Goal: Information Seeking & Learning: Learn about a topic

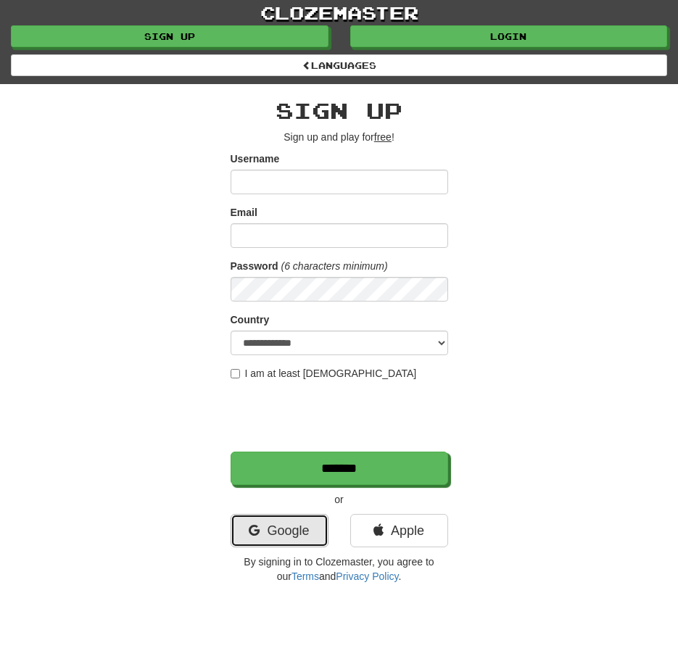
click at [300, 541] on link "Google" at bounding box center [280, 530] width 98 height 33
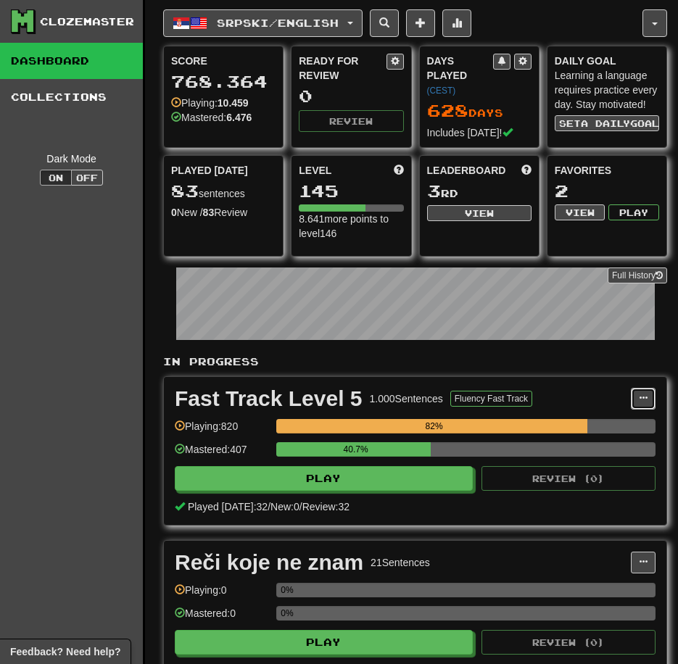
click at [648, 394] on button at bounding box center [643, 399] width 25 height 22
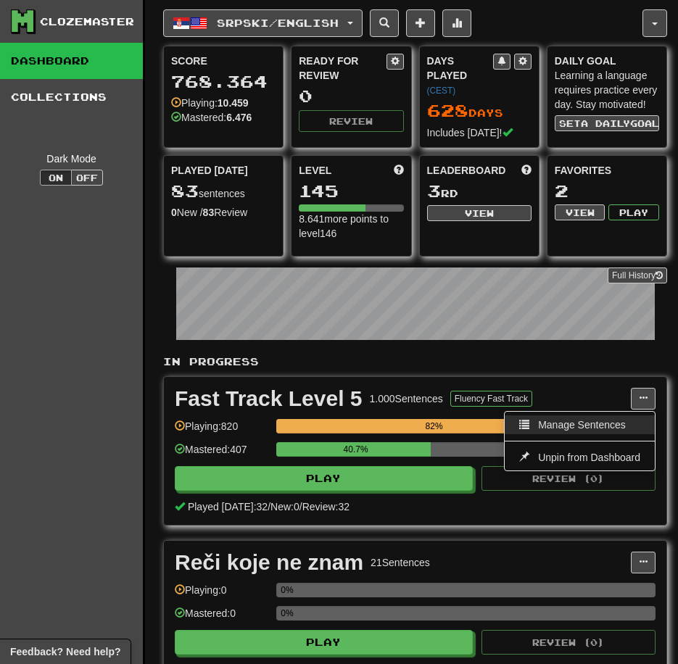
click at [615, 421] on span "Manage Sentences" at bounding box center [582, 425] width 88 height 12
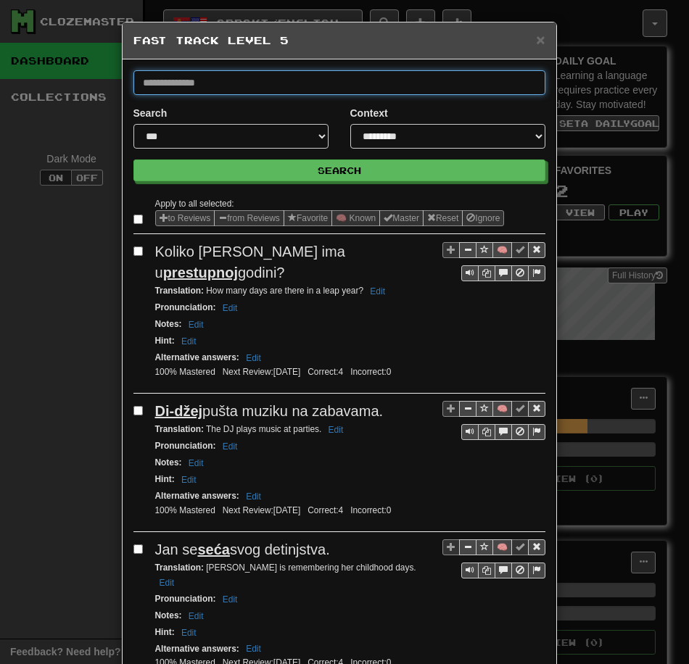
click at [341, 88] on input "text" at bounding box center [339, 82] width 412 height 25
click at [133, 160] on button "Search" at bounding box center [339, 171] width 412 height 22
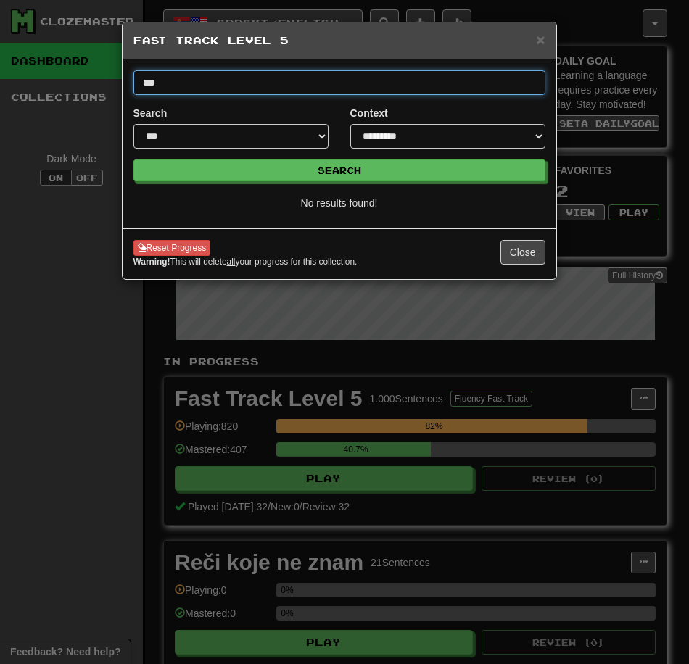
click at [343, 82] on input "***" at bounding box center [339, 82] width 412 height 25
click at [133, 160] on button "Search" at bounding box center [339, 171] width 412 height 22
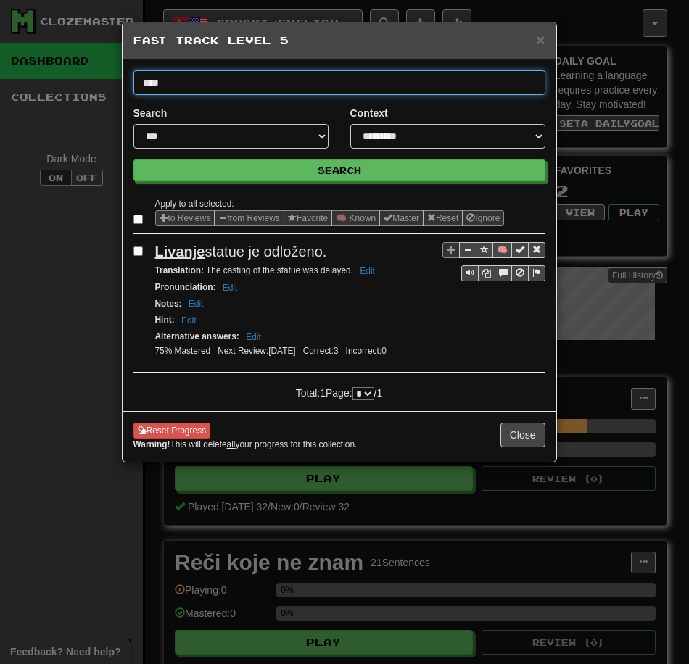
drag, startPoint x: 172, startPoint y: 81, endPoint x: 101, endPoint y: 73, distance: 71.6
click at [101, 73] on div "**********" at bounding box center [344, 332] width 689 height 664
type input "*******"
click at [133, 160] on button "Search" at bounding box center [339, 171] width 412 height 22
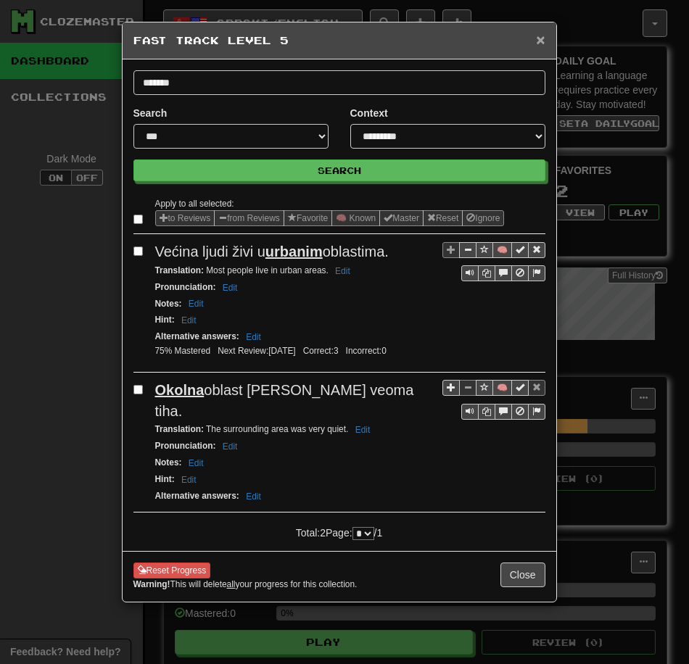
click at [540, 44] on span "×" at bounding box center [540, 39] width 9 height 17
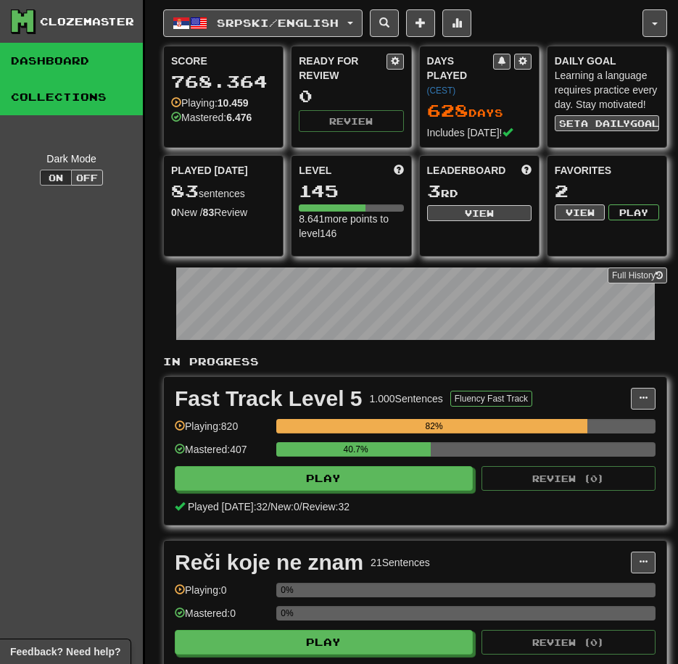
click at [74, 101] on link "Collections" at bounding box center [71, 97] width 143 height 36
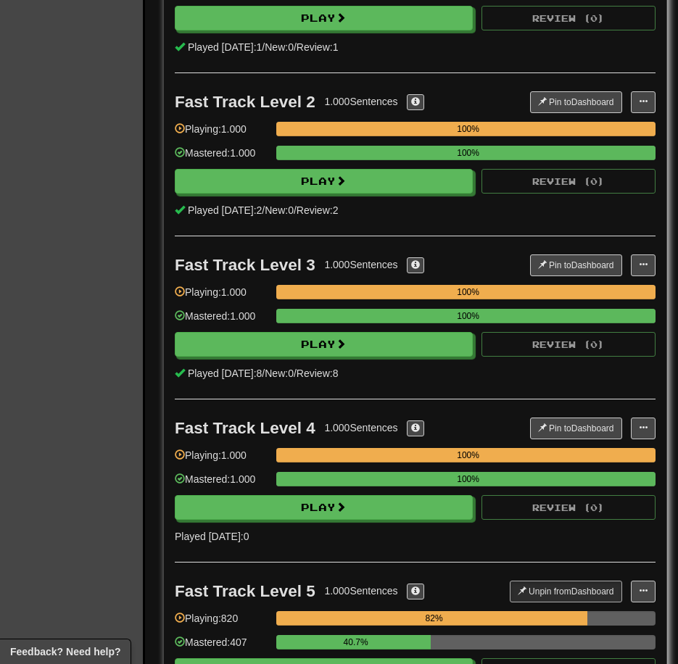
scroll to position [363, 0]
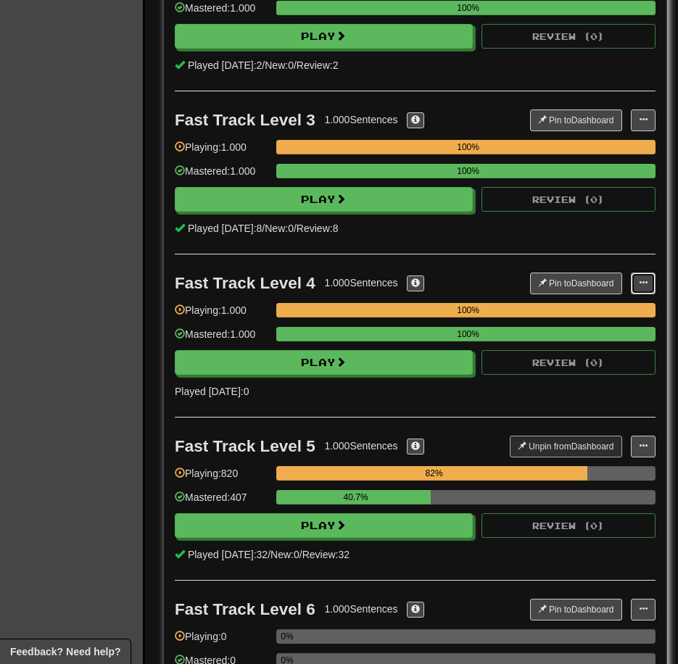
click at [649, 279] on button at bounding box center [643, 284] width 25 height 22
click at [551, 309] on link "Manage Sentences" at bounding box center [587, 309] width 136 height 19
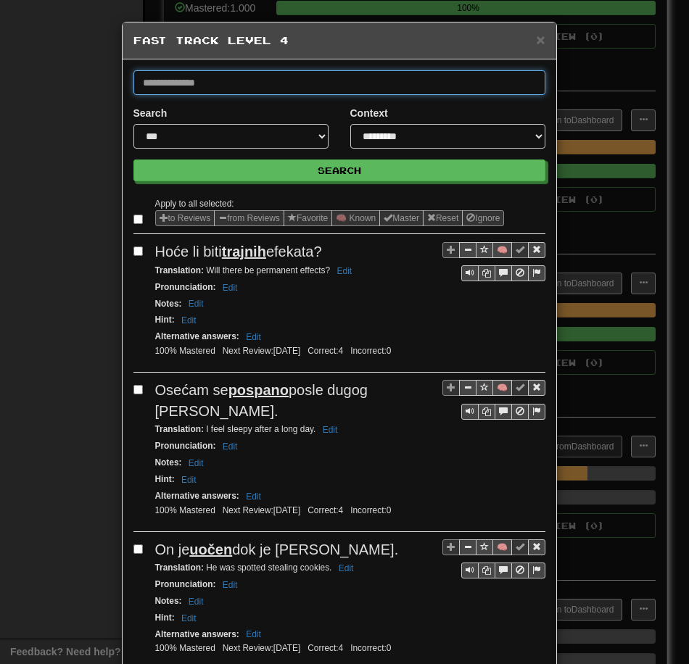
click at [215, 90] on input "text" at bounding box center [339, 82] width 412 height 25
type input "*******"
click at [133, 160] on button "Search" at bounding box center [339, 171] width 412 height 22
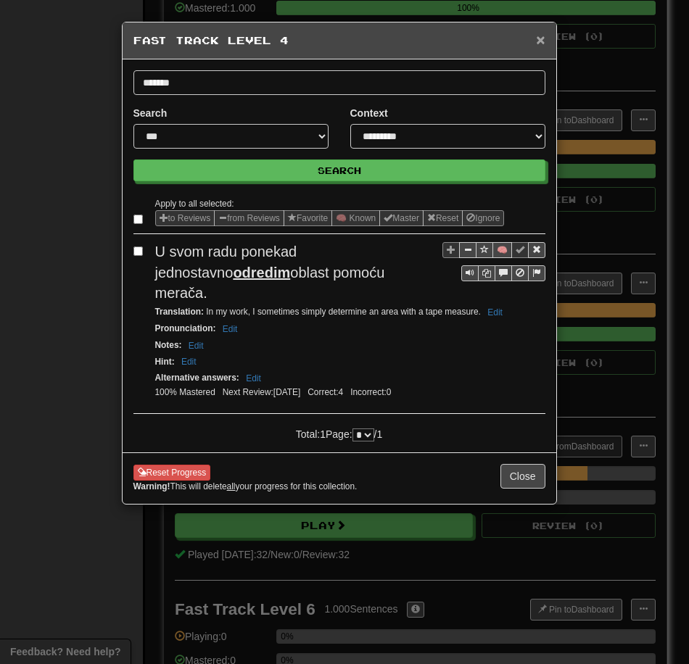
click at [539, 42] on span "×" at bounding box center [540, 39] width 9 height 17
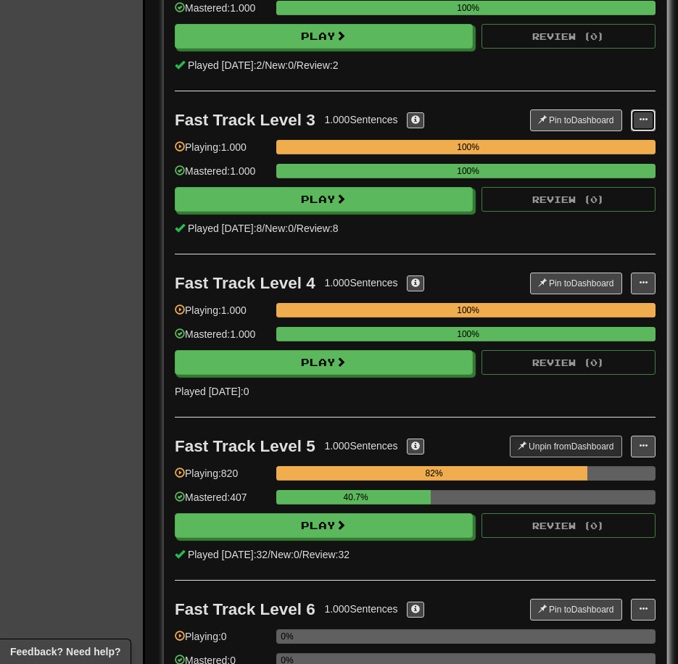
click at [653, 125] on button at bounding box center [643, 120] width 25 height 22
click at [581, 156] on ul "Pin to Dashboard Manage Sentences" at bounding box center [586, 147] width 137 height 28
click at [636, 114] on button at bounding box center [643, 120] width 25 height 22
click at [599, 144] on span "Manage Sentences" at bounding box center [597, 147] width 88 height 12
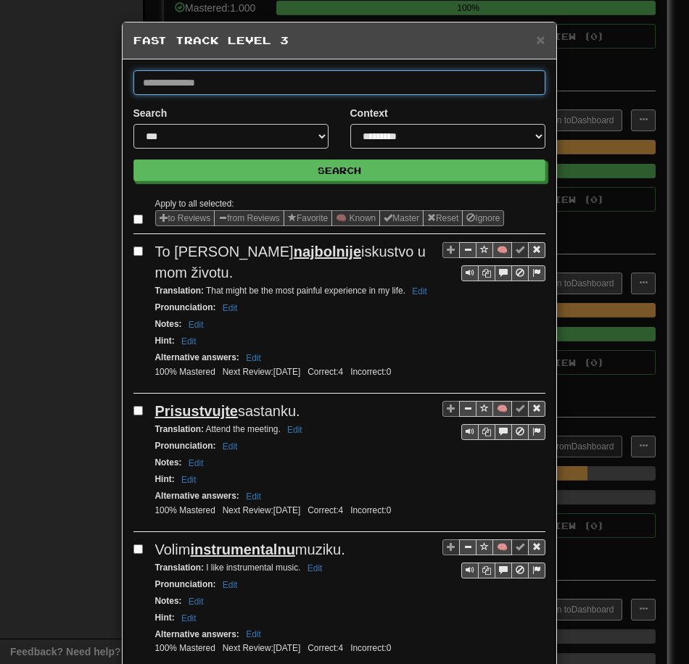
click at [230, 84] on input "text" at bounding box center [339, 82] width 412 height 25
type input "*******"
click at [133, 160] on button "Search" at bounding box center [339, 171] width 412 height 22
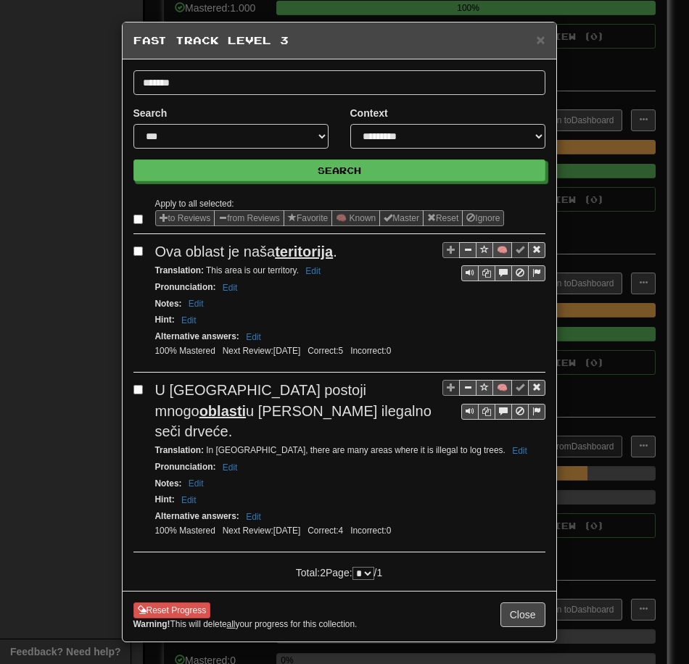
click at [62, 245] on div "**********" at bounding box center [344, 332] width 689 height 664
click at [542, 42] on span "×" at bounding box center [540, 39] width 9 height 17
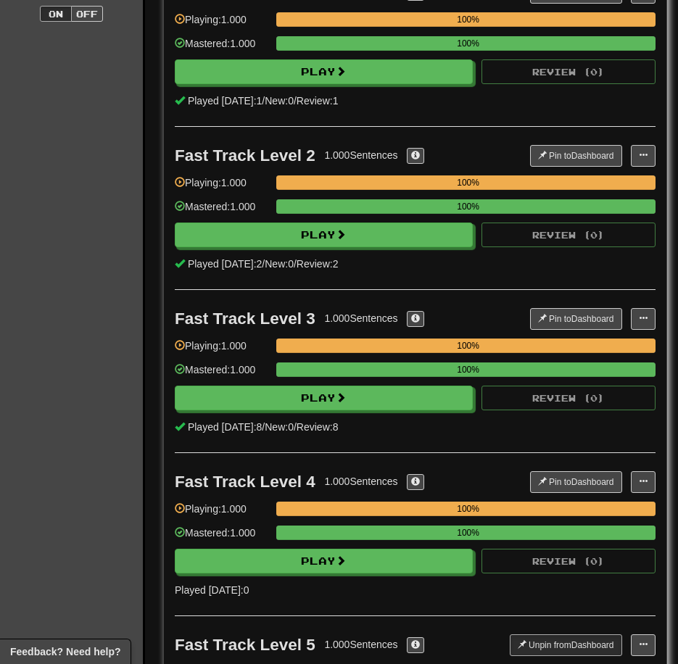
scroll to position [145, 0]
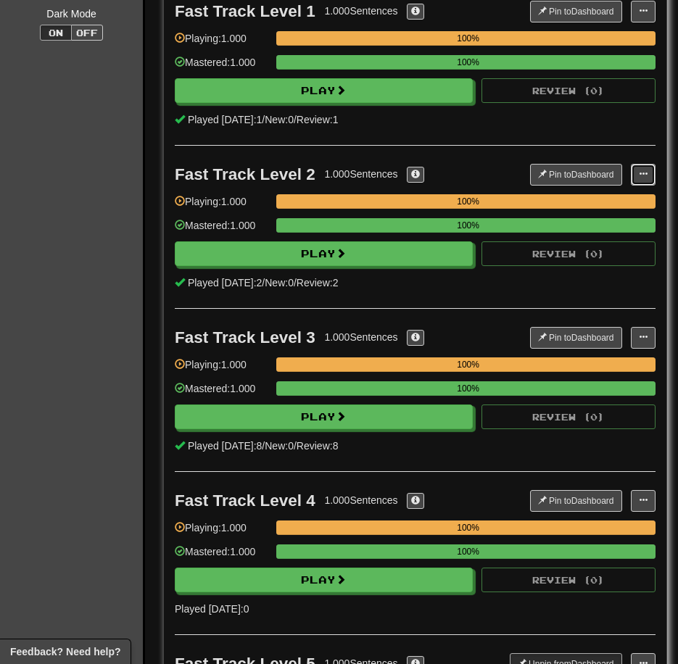
click at [632, 178] on button at bounding box center [643, 175] width 25 height 22
click at [592, 204] on span "Manage Sentences" at bounding box center [597, 201] width 88 height 12
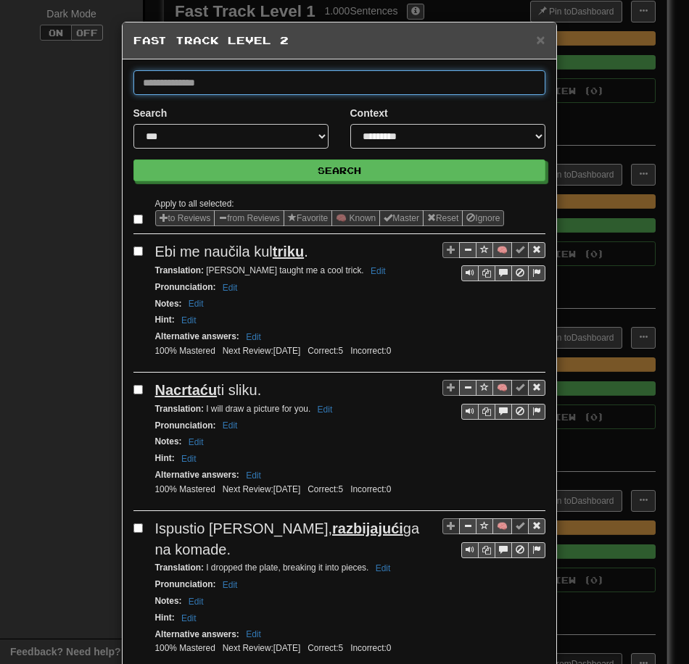
click at [281, 86] on input "text" at bounding box center [339, 82] width 412 height 25
type input "*******"
click at [133, 160] on button "Search" at bounding box center [339, 171] width 412 height 22
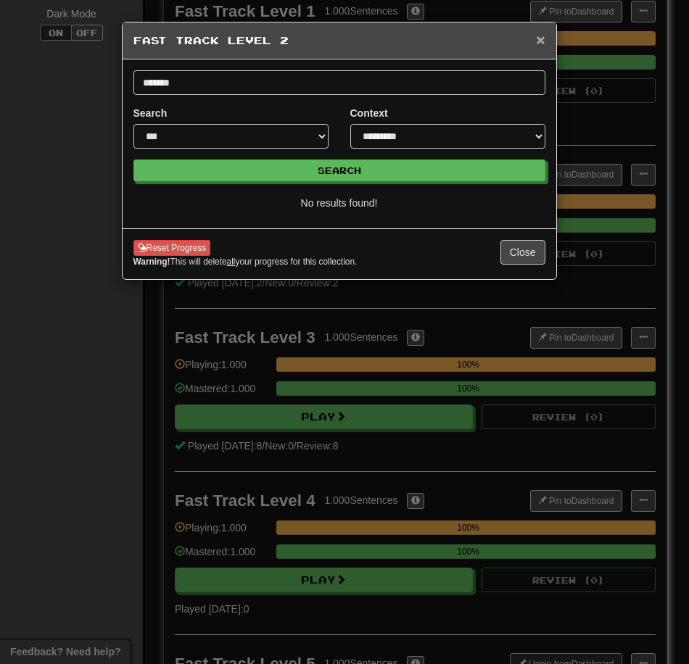
click at [542, 47] on span "×" at bounding box center [540, 39] width 9 height 17
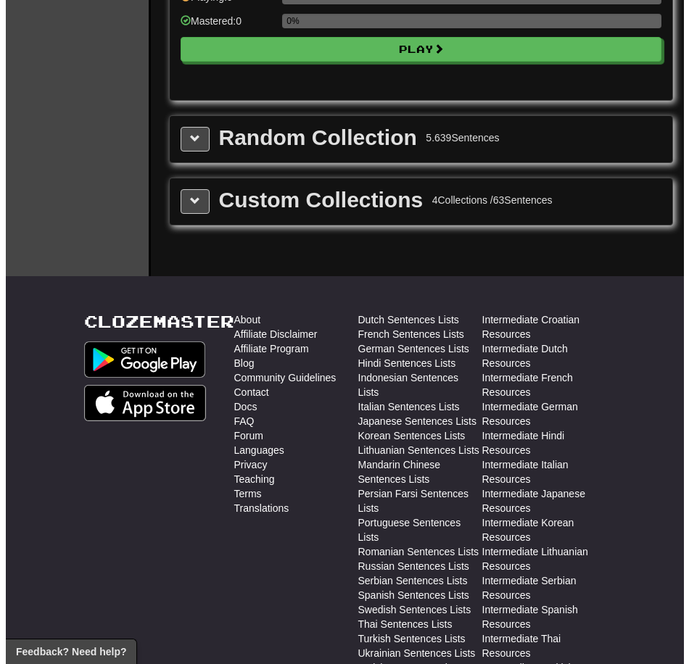
scroll to position [1595, 0]
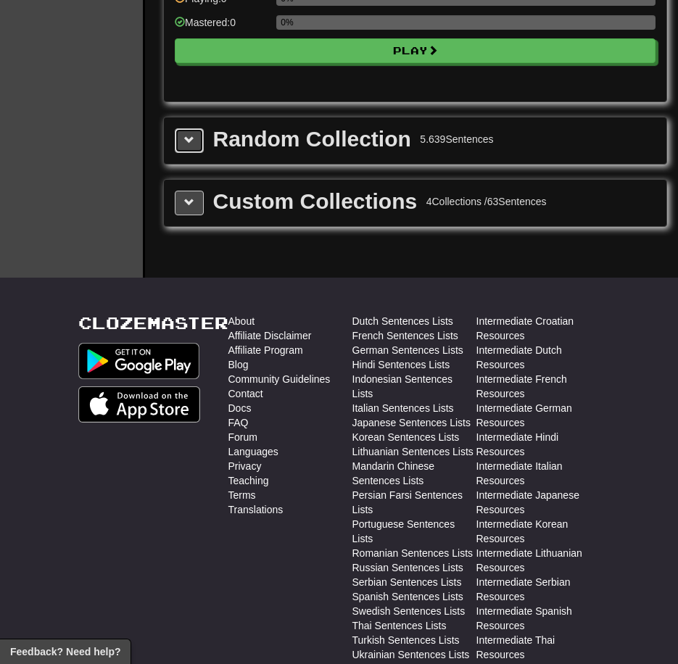
click at [179, 136] on button at bounding box center [189, 140] width 29 height 25
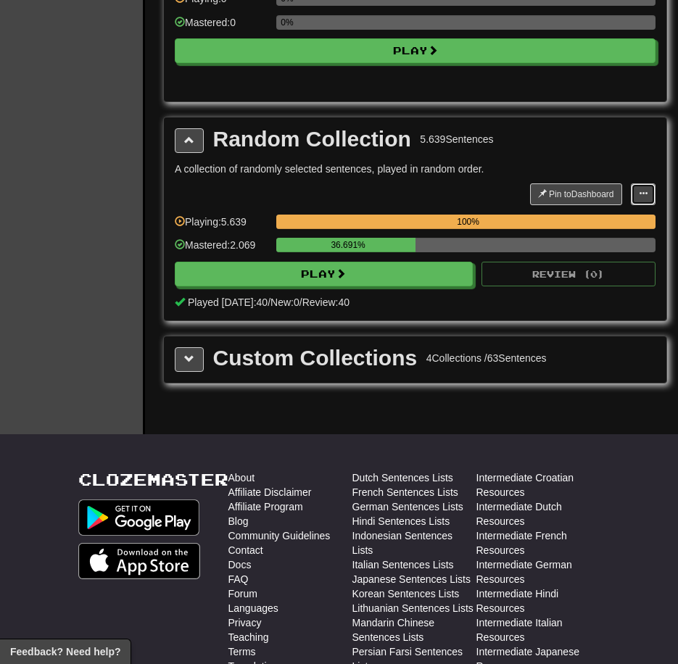
click at [645, 194] on span at bounding box center [643, 193] width 9 height 9
click at [626, 220] on span "Manage Sentences" at bounding box center [597, 221] width 88 height 12
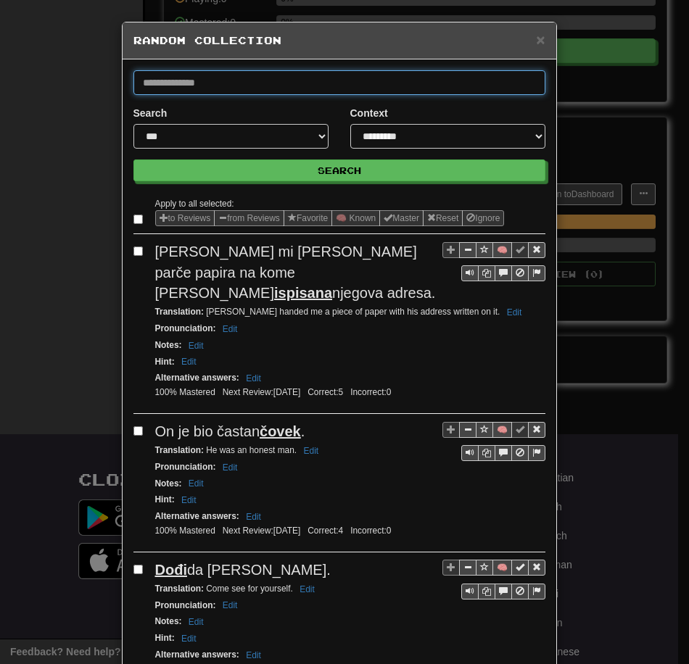
click at [302, 73] on input "text" at bounding box center [339, 82] width 412 height 25
type input "*******"
click at [133, 160] on button "Search" at bounding box center [339, 171] width 412 height 22
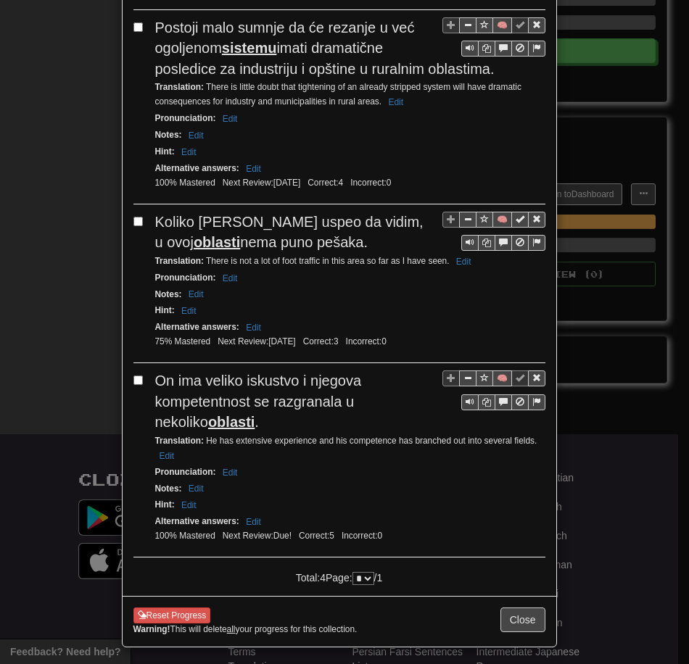
scroll to position [389, 0]
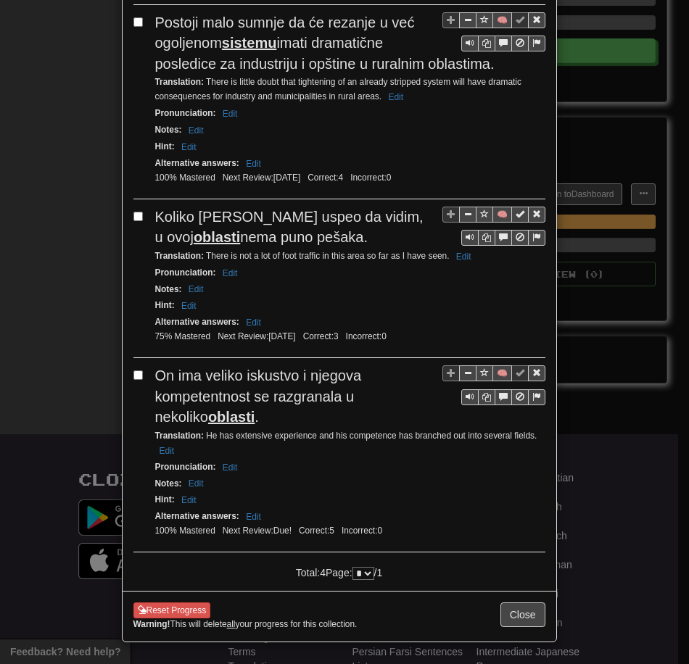
click at [608, 478] on div "**********" at bounding box center [344, 332] width 689 height 664
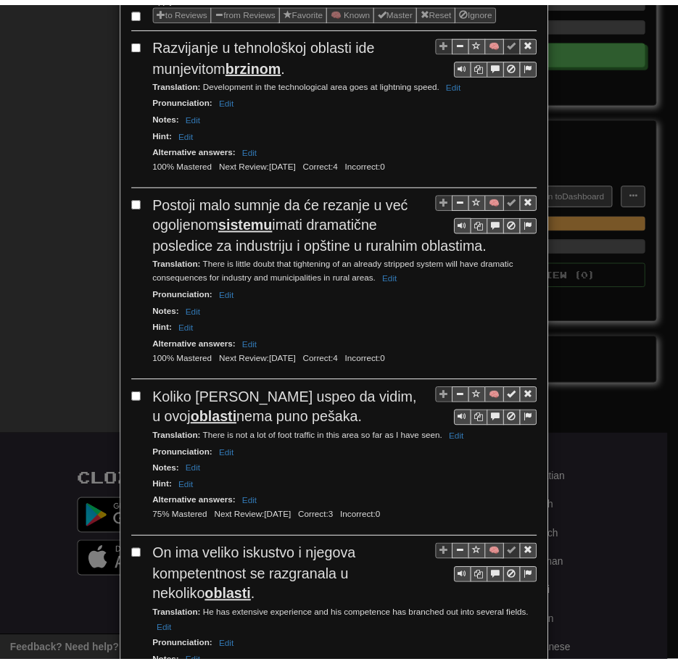
scroll to position [0, 0]
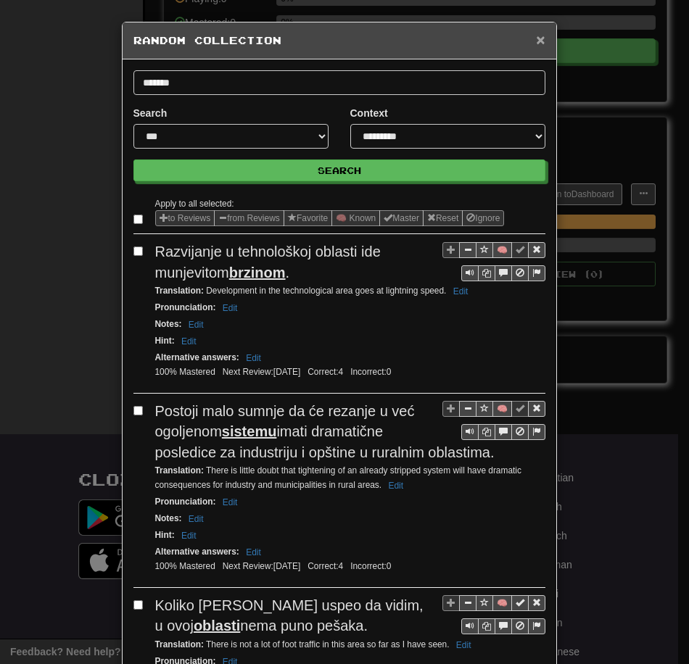
click at [536, 43] on span "×" at bounding box center [540, 39] width 9 height 17
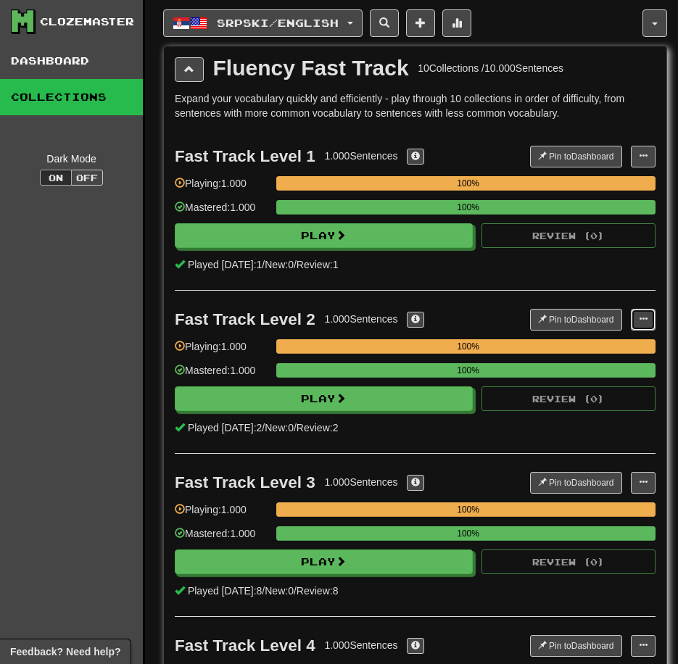
click at [640, 315] on span at bounding box center [643, 319] width 9 height 9
click at [611, 348] on span "Manage Sentences" at bounding box center [597, 346] width 88 height 12
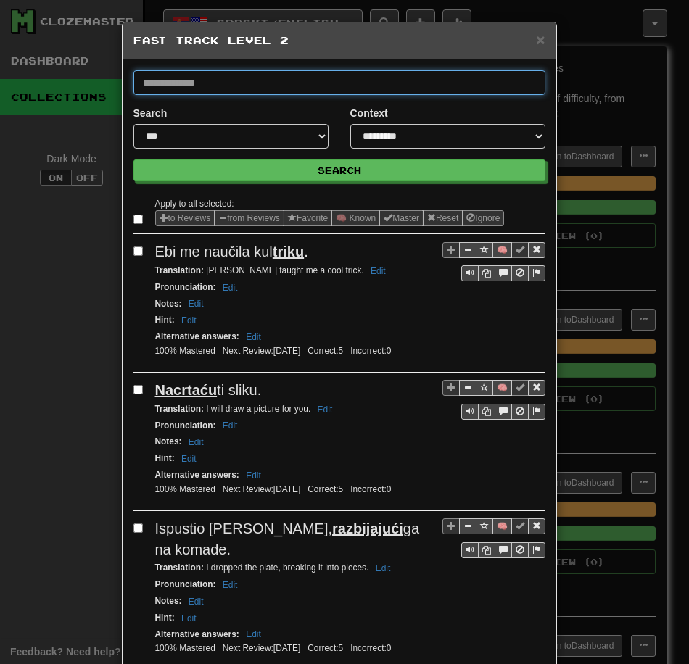
click at [272, 83] on input "text" at bounding box center [339, 82] width 412 height 25
type input "*******"
click at [133, 160] on button "Search" at bounding box center [339, 171] width 412 height 22
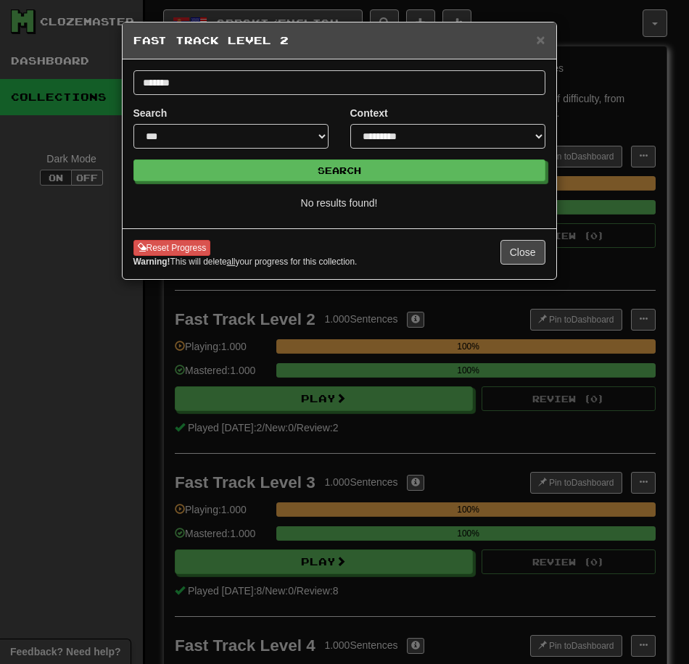
click at [534, 46] on h5 "Fast Track Level 2" at bounding box center [339, 40] width 412 height 15
click at [539, 43] on span "×" at bounding box center [540, 39] width 9 height 17
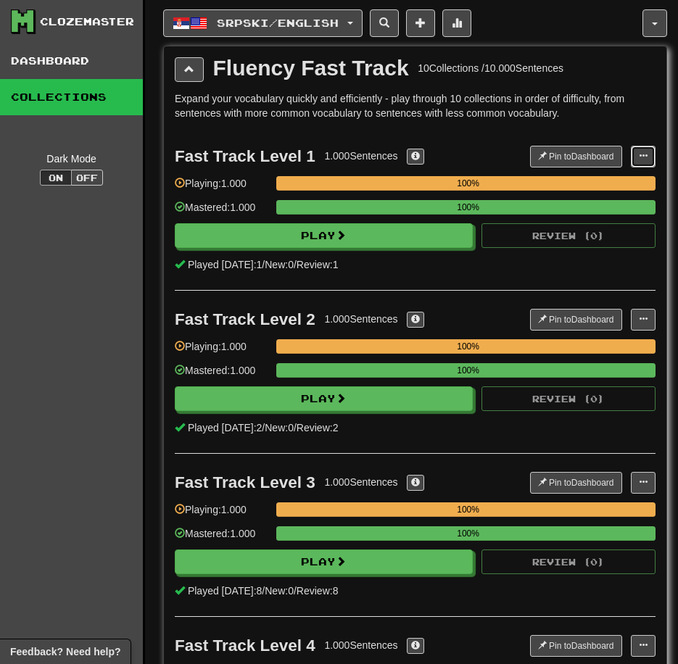
click at [634, 157] on button at bounding box center [643, 157] width 25 height 22
click at [582, 175] on link "Manage Sentences" at bounding box center [587, 182] width 136 height 19
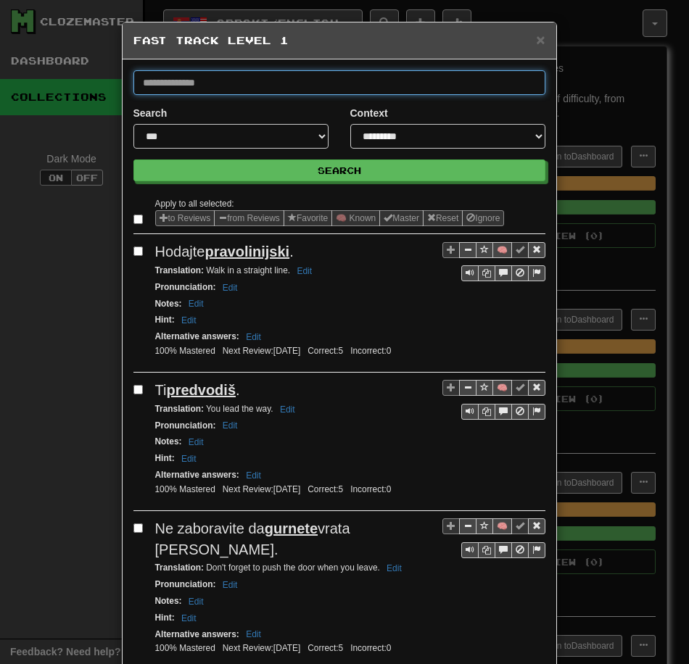
drag, startPoint x: 316, startPoint y: 86, endPoint x: 312, endPoint y: 68, distance: 18.6
click at [316, 86] on input "text" at bounding box center [339, 82] width 412 height 25
type input "*******"
click at [133, 160] on button "Search" at bounding box center [339, 171] width 412 height 22
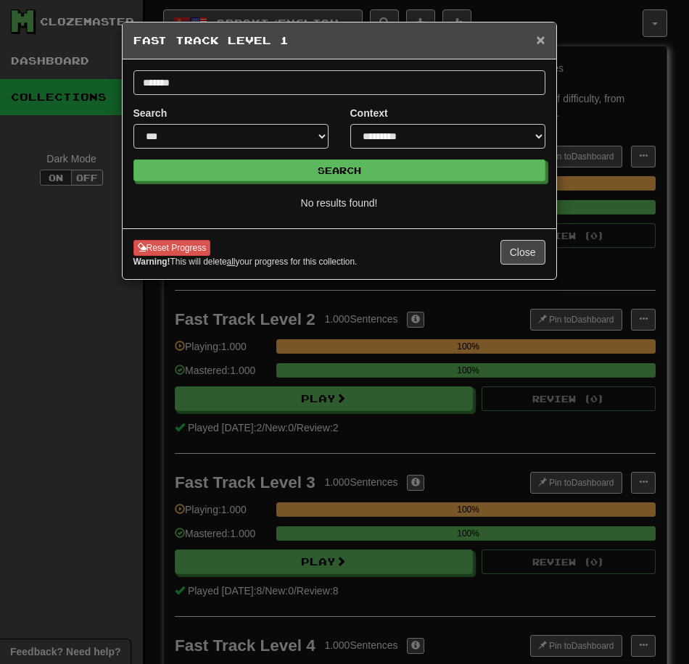
click at [541, 40] on span "×" at bounding box center [540, 39] width 9 height 17
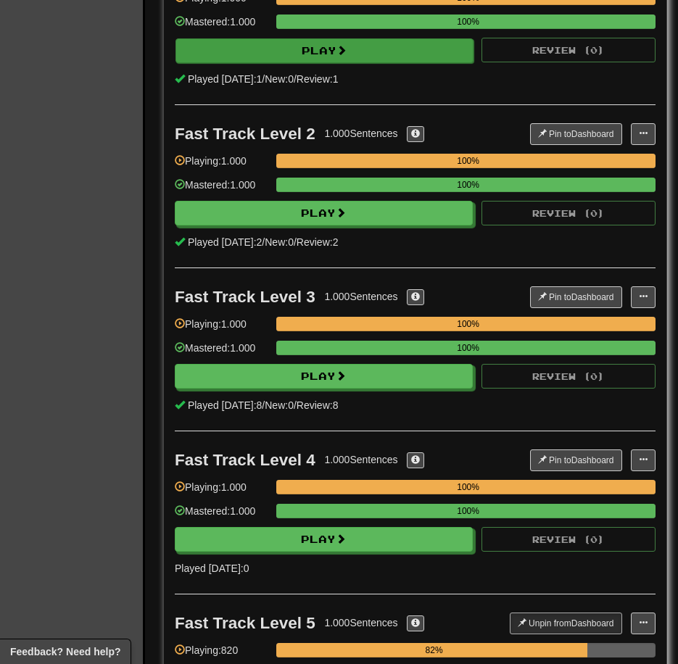
scroll to position [290, 0]
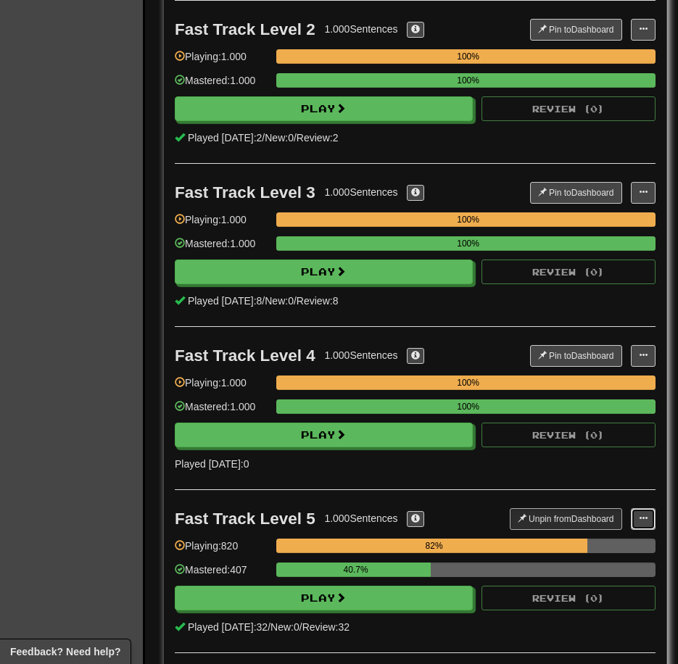
click at [639, 518] on span at bounding box center [643, 518] width 9 height 9
click at [524, 518] on span at bounding box center [522, 518] width 9 height 9
click at [504, 517] on div "Fast Track Level 5 1.000 Sentences Pin to Dashboard Pin to Dashboard Manage Sen…" at bounding box center [415, 519] width 481 height 22
click at [558, 517] on button "Pin to Dashboard" at bounding box center [576, 519] width 92 height 22
click at [638, 512] on button at bounding box center [643, 519] width 25 height 22
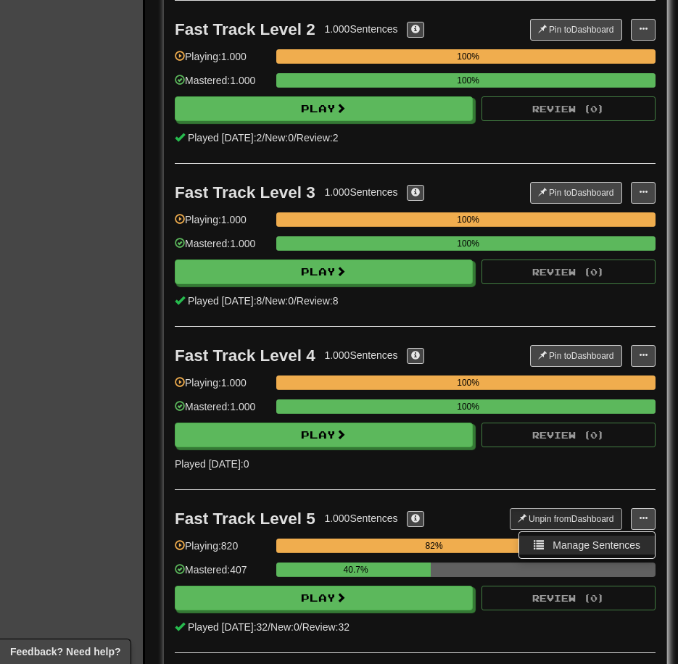
click at [611, 544] on span "Manage Sentences" at bounding box center [597, 545] width 88 height 12
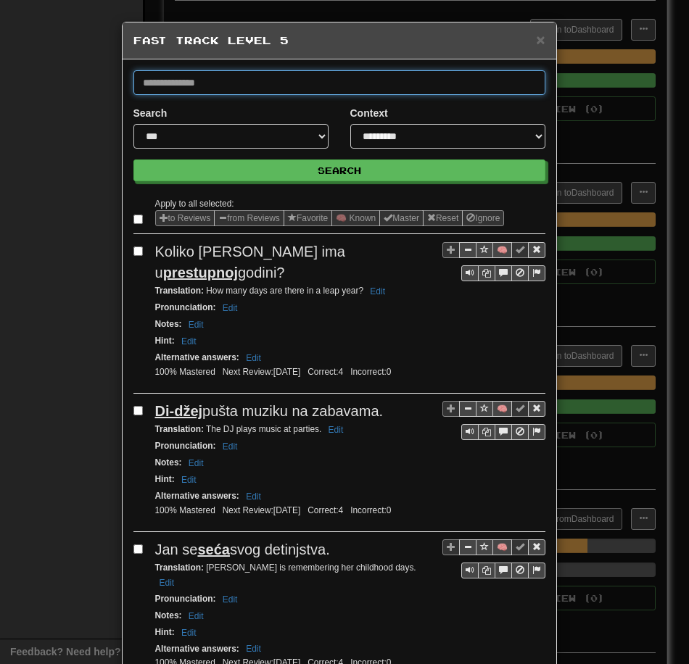
click at [275, 82] on input "text" at bounding box center [339, 82] width 412 height 25
type input "*******"
click at [133, 160] on button "Search" at bounding box center [339, 171] width 412 height 22
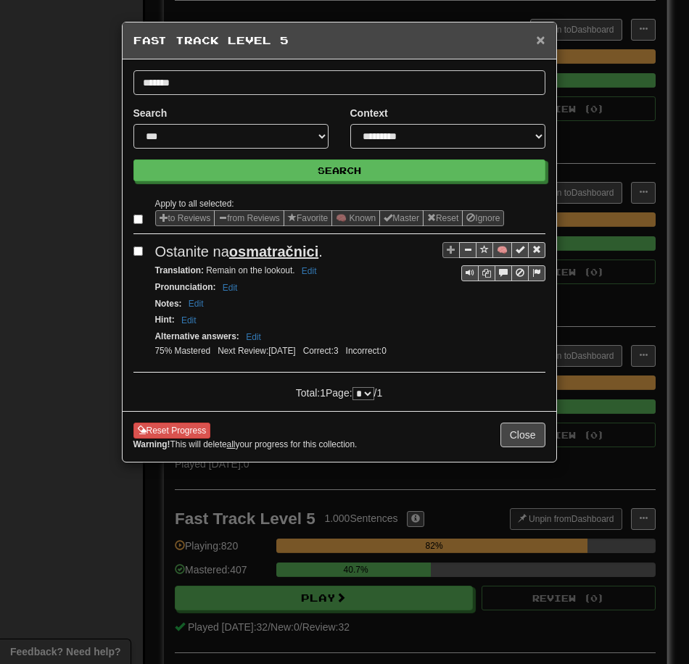
click at [536, 41] on span "×" at bounding box center [540, 39] width 9 height 17
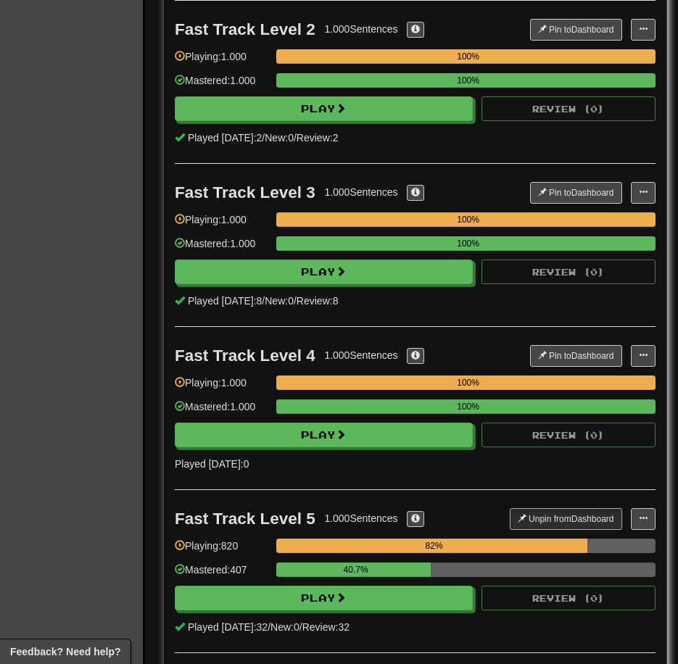
scroll to position [0, 0]
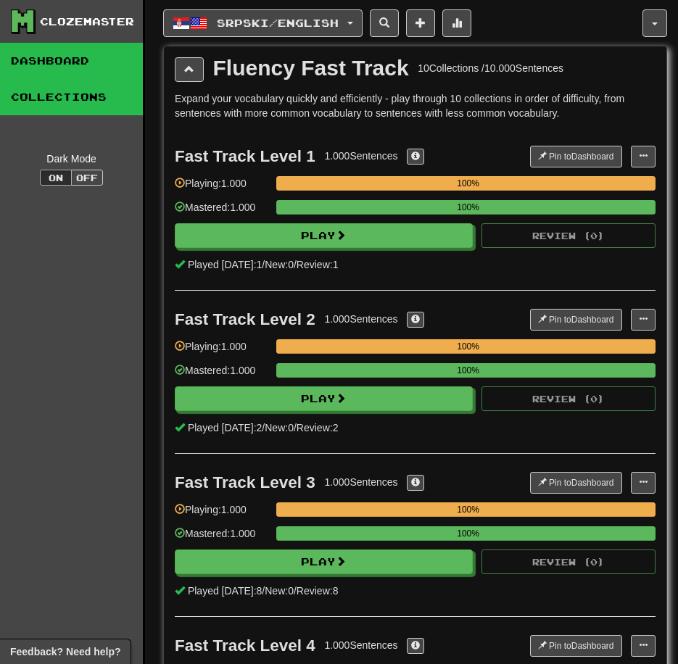
click at [81, 54] on link "Dashboard" at bounding box center [71, 61] width 143 height 36
